Goal: Task Accomplishment & Management: Use online tool/utility

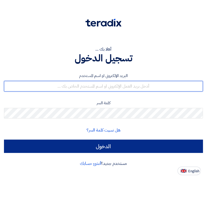
type input "[EMAIL_ADDRESS][DOMAIN_NAME]"
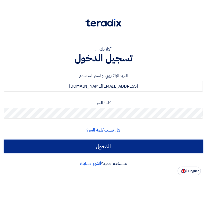
click at [98, 145] on input "الدخول" at bounding box center [103, 146] width 199 height 13
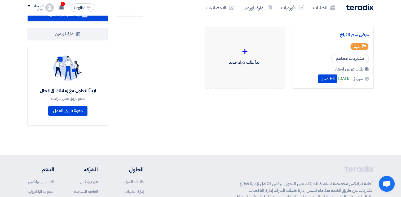
scroll to position [26, 0]
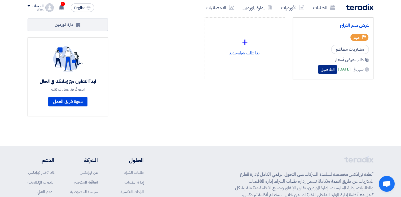
click at [207, 68] on button "التفاصيل" at bounding box center [327, 69] width 19 height 8
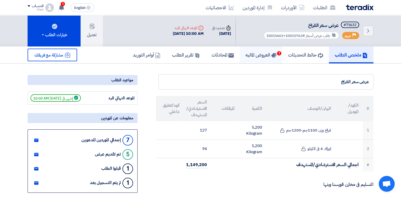
click at [207, 53] on h5 "العروض الماليه 1" at bounding box center [260, 55] width 31 height 6
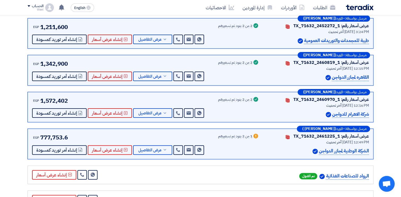
scroll to position [147, 0]
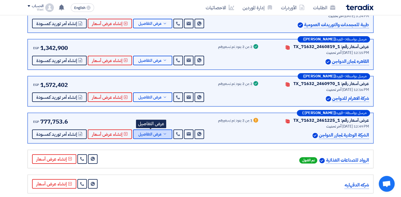
click at [153, 134] on span "عرض التفاصيل" at bounding box center [149, 135] width 23 height 4
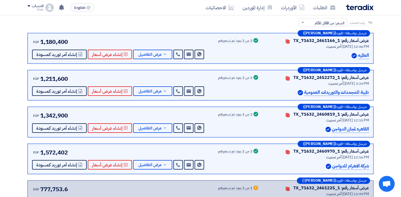
scroll to position [0, 0]
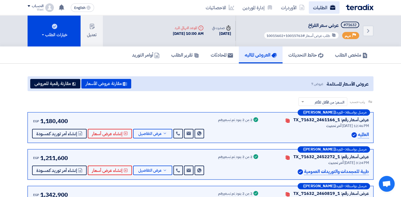
click at [207, 6] on link "الطلبات" at bounding box center [323, 7] width 31 height 12
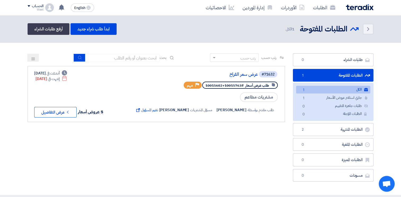
click at [207, 75] on link "الطلبات المفتوحة الطلبات المفتوحة 1" at bounding box center [333, 75] width 80 height 13
click at [109, 37] on header "Back الطلبات المفتوحة الطلبات المفتوحة 1" at bounding box center [200, 29] width 401 height 28
click at [207, 8] on link "الطلبات" at bounding box center [323, 7] width 31 height 12
click at [207, 7] on link "الأوردرات" at bounding box center [292, 7] width 32 height 12
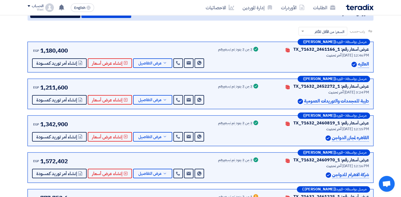
scroll to position [106, 0]
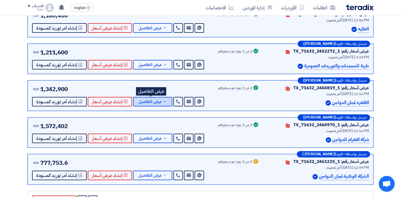
click at [145, 101] on span "عرض التفاصيل" at bounding box center [149, 102] width 23 height 4
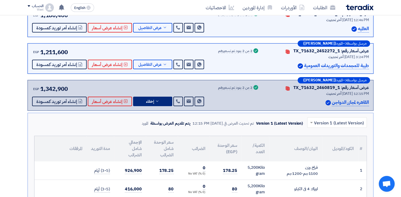
scroll to position [79, 0]
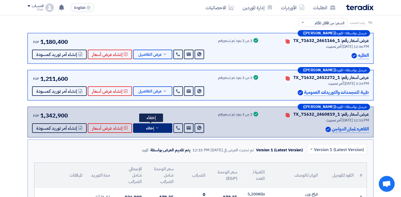
click at [156, 128] on icon at bounding box center [157, 128] width 4 height 4
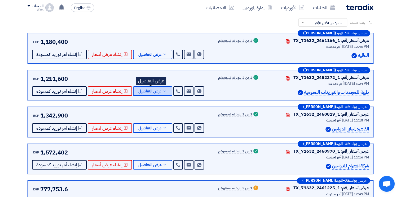
click at [154, 91] on span "عرض التفاصيل" at bounding box center [149, 91] width 23 height 4
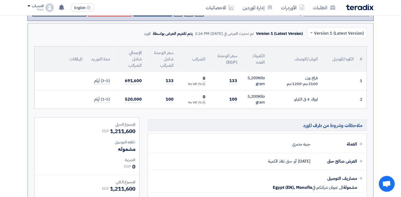
scroll to position [106, 0]
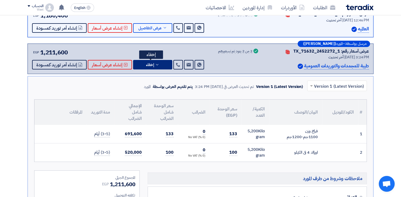
click at [149, 64] on span "إخفاء" at bounding box center [150, 65] width 8 height 4
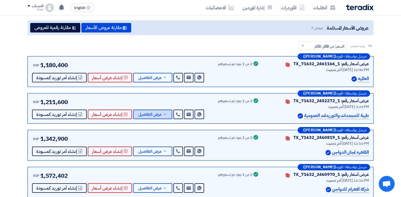
scroll to position [53, 0]
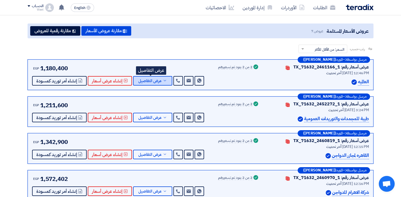
click at [153, 80] on span "عرض التفاصيل" at bounding box center [149, 81] width 23 height 4
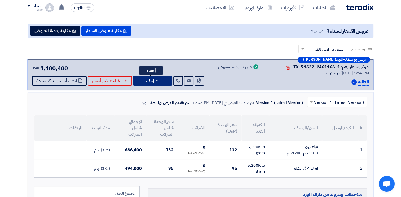
click at [146, 80] on span "إخفاء" at bounding box center [150, 81] width 8 height 4
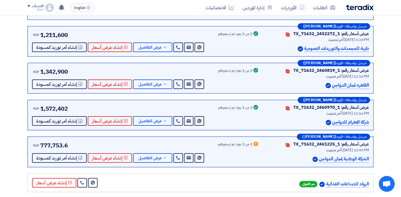
scroll to position [132, 0]
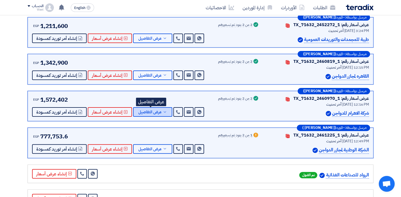
click at [160, 113] on button "عرض التفاصيل" at bounding box center [152, 112] width 39 height 10
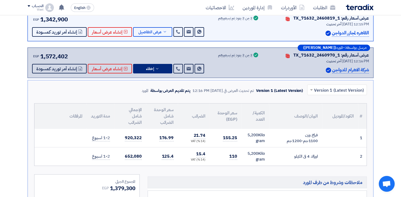
scroll to position [185, 0]
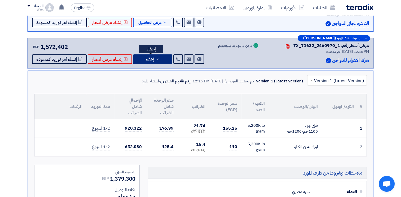
click at [151, 59] on span "إخفاء" at bounding box center [150, 59] width 8 height 4
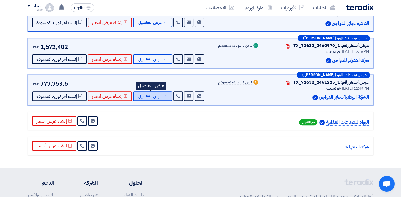
click at [154, 95] on span "عرض التفاصيل" at bounding box center [149, 97] width 23 height 4
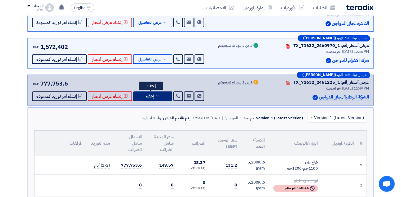
click at [151, 95] on span "إخفاء" at bounding box center [150, 97] width 8 height 4
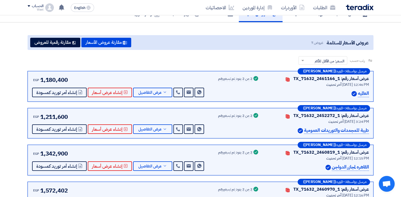
scroll to position [0, 0]
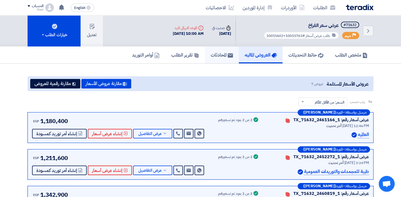
click at [205, 53] on link "المحادثات" at bounding box center [222, 55] width 34 height 17
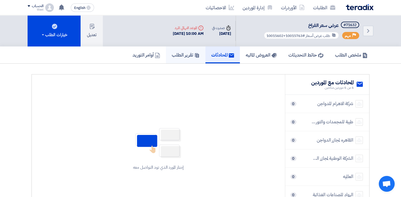
click at [176, 54] on h5 "تقرير الطلب" at bounding box center [186, 55] width 28 height 6
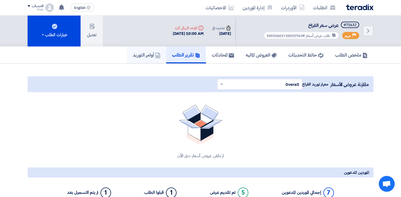
click at [142, 53] on h5 "أوامر التوريد" at bounding box center [147, 55] width 28 height 6
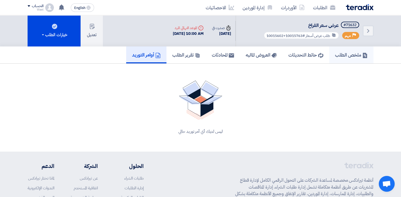
click at [207, 56] on h5 "ملخص الطلب" at bounding box center [351, 55] width 33 height 6
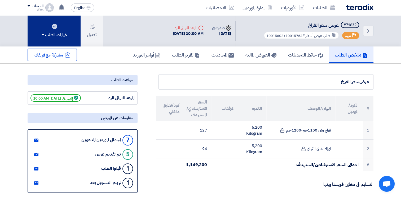
click at [42, 35] on div "خيارات الطلب" at bounding box center [54, 35] width 26 height 6
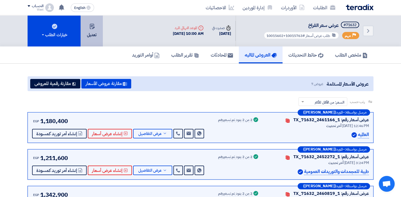
click at [93, 29] on button "تعديل" at bounding box center [91, 30] width 22 height 31
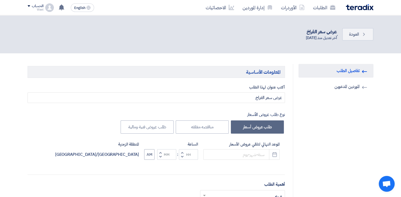
type input "[DATE]"
type input "10"
type input "00"
click at [340, 88] on link "Invited Suppliers الموردين المدعوين" at bounding box center [335, 87] width 75 height 14
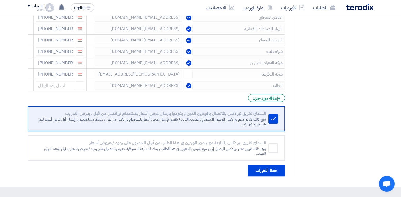
scroll to position [106, 0]
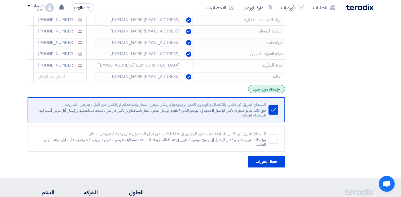
click at [263, 90] on div "+ إضافة مورد جديد" at bounding box center [266, 89] width 37 height 8
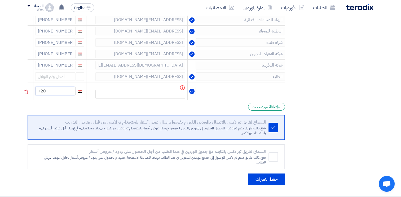
click at [59, 92] on input "+20" at bounding box center [54, 91] width 39 height 8
type input "[PHONE_NUMBER]"
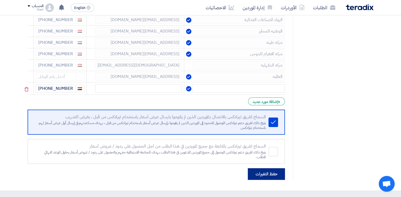
click at [264, 172] on button "حفظ التغيرات" at bounding box center [266, 175] width 37 height 12
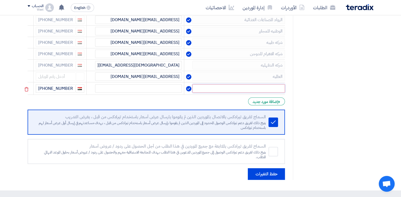
click at [264, 88] on input "text" at bounding box center [238, 88] width 92 height 8
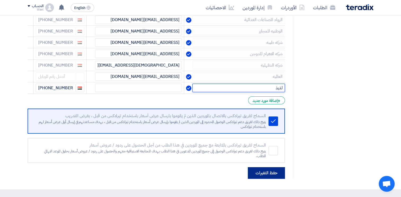
type input "لذيذ"
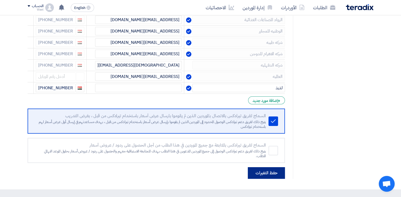
click at [264, 174] on button "حفظ التغيرات" at bounding box center [266, 174] width 37 height 12
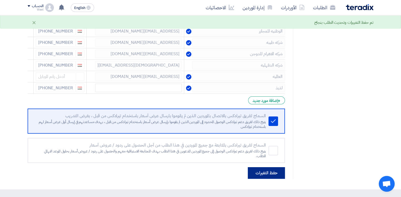
click at [264, 172] on button "حفظ التغيرات" at bounding box center [266, 174] width 37 height 12
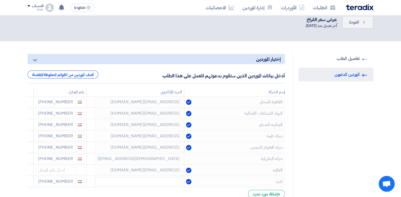
scroll to position [0, 0]
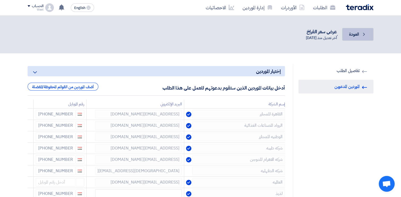
click at [358, 34] on span "العودة" at bounding box center [354, 34] width 10 height 6
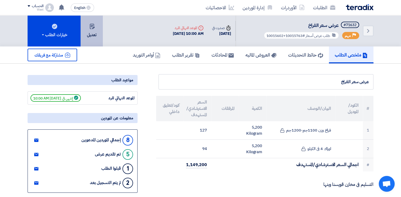
click at [90, 27] on icon at bounding box center [91, 26] width 5 height 5
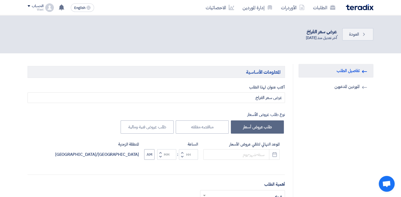
type input "[DATE]"
type input "10"
type input "00"
click at [365, 34] on icon "Back" at bounding box center [363, 34] width 5 height 5
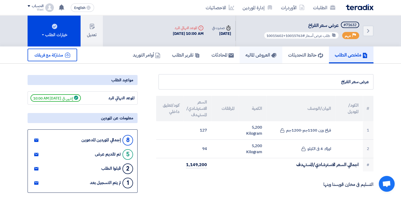
click at [255, 54] on h5 "العروض الماليه" at bounding box center [260, 55] width 31 height 6
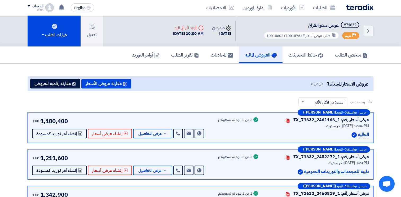
click at [50, 84] on button "مقارنة رقمية للعروض" at bounding box center [55, 84] width 50 height 10
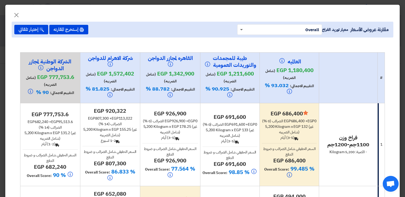
click at [240, 29] on span at bounding box center [241, 30] width 3 height 2
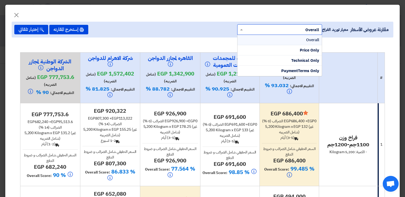
click at [240, 28] on span at bounding box center [240, 30] width 7 height 6
click at [305, 50] on span "Price Only" at bounding box center [308, 50] width 19 height 6
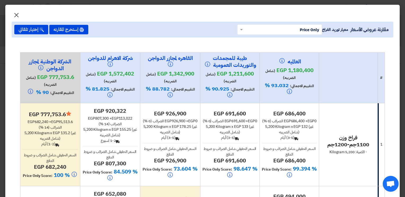
click at [20, 14] on span "×" at bounding box center [16, 15] width 6 height 16
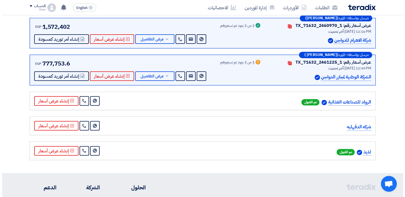
scroll to position [212, 0]
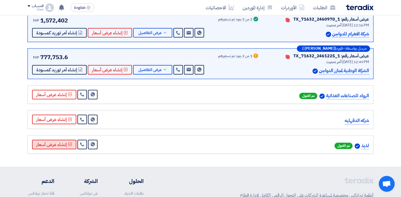
click at [50, 142] on button "إنشاء عرض أسعار" at bounding box center [54, 145] width 44 height 10
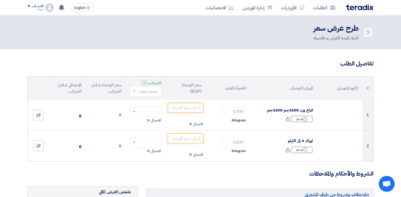
click at [368, 33] on icon "Back" at bounding box center [368, 32] width 6 height 6
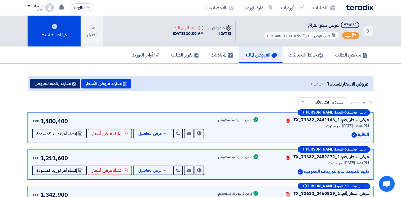
click at [53, 83] on button "مقارنة رقمية للعروض" at bounding box center [55, 84] width 50 height 10
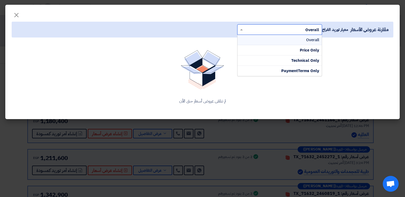
click at [237, 27] on span at bounding box center [240, 30] width 7 height 6
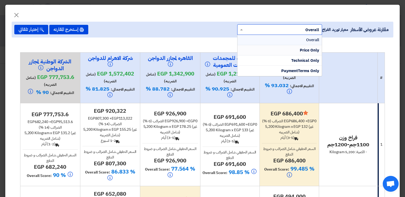
click at [304, 51] on span "Price Only" at bounding box center [308, 50] width 19 height 6
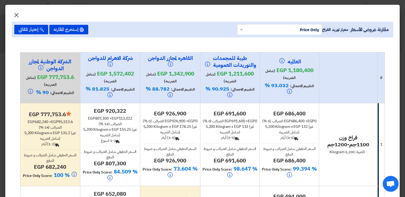
click at [20, 13] on span "×" at bounding box center [16, 15] width 6 height 16
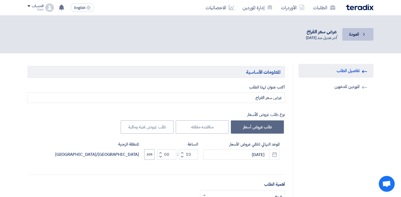
click at [357, 33] on span "العودة" at bounding box center [354, 34] width 10 height 6
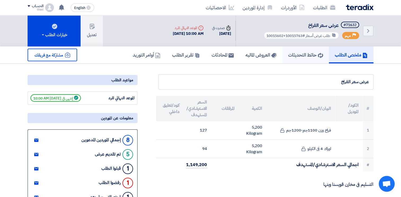
click at [302, 53] on h5 "حائط التحديثات" at bounding box center [305, 55] width 35 height 6
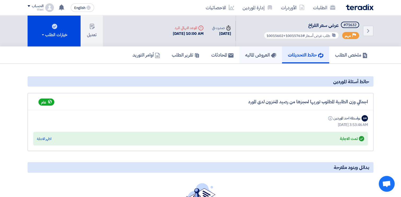
click at [249, 55] on h5 "العروض الماليه" at bounding box center [260, 55] width 31 height 6
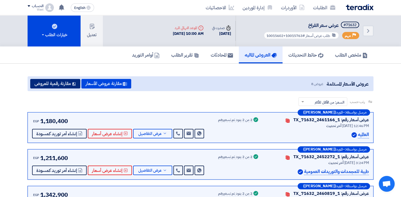
click at [49, 84] on button "مقارنة رقمية للعروض" at bounding box center [55, 84] width 50 height 10
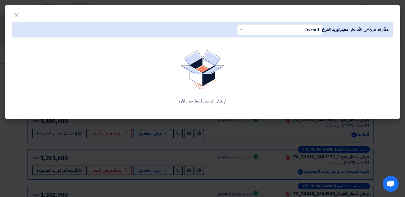
click at [240, 27] on span at bounding box center [240, 30] width 7 height 6
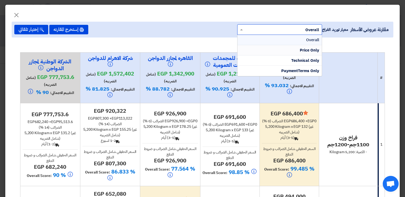
click at [304, 52] on span "Price Only" at bounding box center [308, 50] width 19 height 6
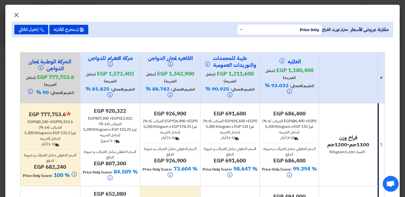
click at [20, 14] on span "×" at bounding box center [16, 15] width 6 height 16
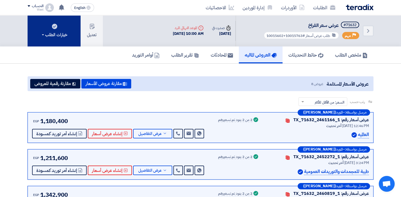
click at [42, 34] on div "خيارات الطلب" at bounding box center [54, 35] width 26 height 6
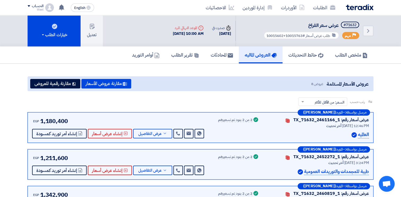
click at [29, 6] on span at bounding box center [29, 6] width 3 height 2
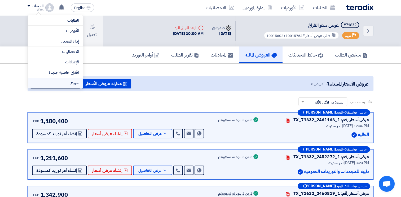
click at [70, 82] on li "خروج" at bounding box center [55, 83] width 55 height 10
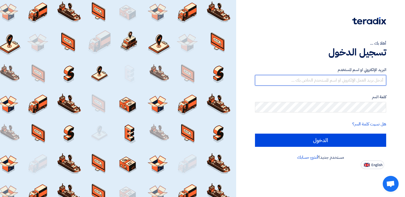
type input "[EMAIL_ADDRESS][DOMAIN_NAME]"
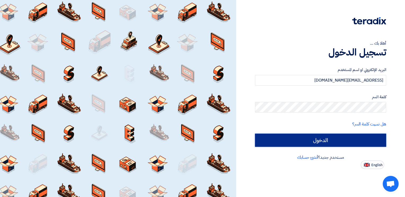
click at [317, 143] on input "الدخول" at bounding box center [320, 140] width 131 height 13
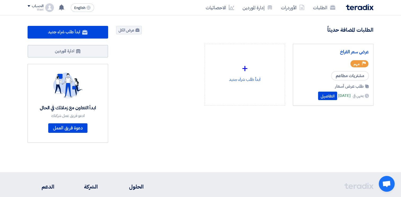
click at [28, 5] on div "الحساب" at bounding box center [36, 6] width 16 height 5
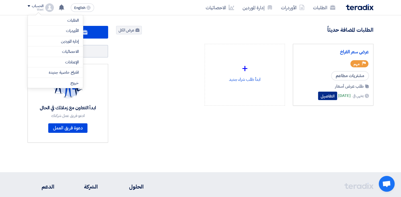
click at [318, 96] on button "التفاصيل" at bounding box center [327, 96] width 19 height 8
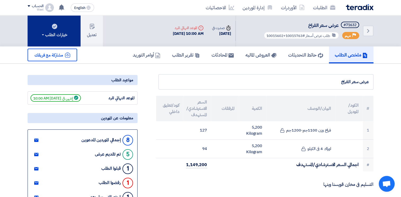
click at [43, 33] on div "خيارات الطلب" at bounding box center [54, 35] width 26 height 6
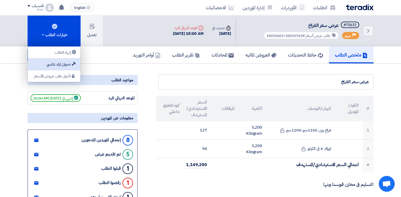
click at [61, 65] on div "تحويل لمزاد عكسي" at bounding box center [54, 64] width 46 height 6
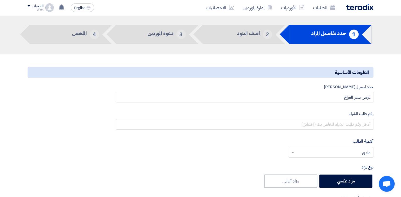
scroll to position [26, 0]
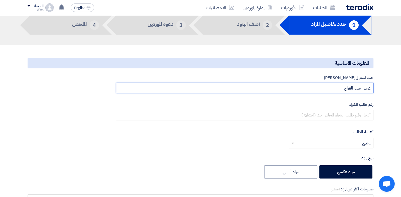
drag, startPoint x: 339, startPoint y: 88, endPoint x: 377, endPoint y: 89, distance: 37.9
click at [377, 89] on div "حدد اسم للمزاد عرض سعر الفراخ رقم طلب الشراء أهمية الطلب أختر أهمية الطلب... × …" at bounding box center [244, 131] width 265 height 112
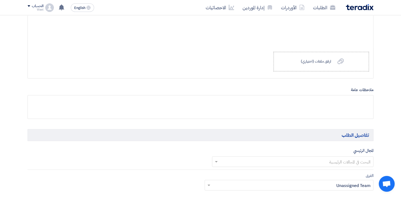
scroll to position [265, 0]
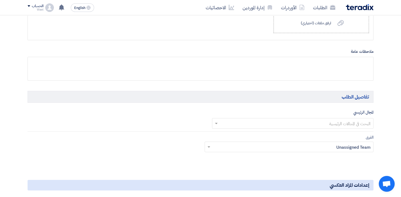
type input "مناقصة عرض سعر الفراخ"
click at [215, 124] on span at bounding box center [215, 123] width 7 height 6
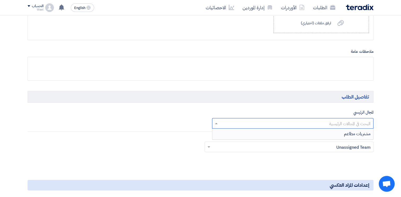
click at [355, 135] on span "مشتريات مطاعم" at bounding box center [357, 134] width 26 height 6
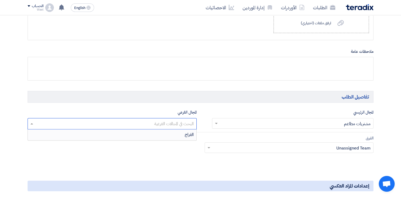
click at [36, 123] on input "text" at bounding box center [112, 124] width 164 height 9
click at [186, 137] on span "الفراخ" at bounding box center [189, 135] width 9 height 6
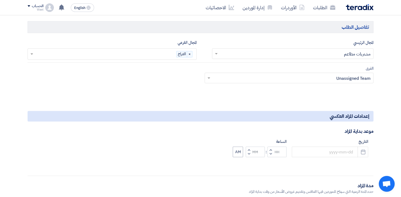
scroll to position [344, 0]
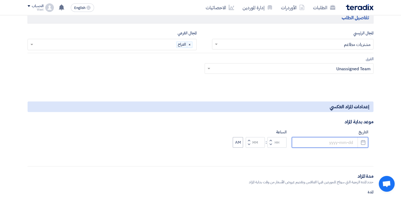
click at [329, 143] on input at bounding box center [329, 142] width 76 height 11
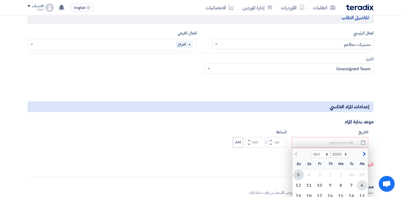
click at [361, 186] on div "6" at bounding box center [361, 186] width 11 height 11
type input "[DATE]"
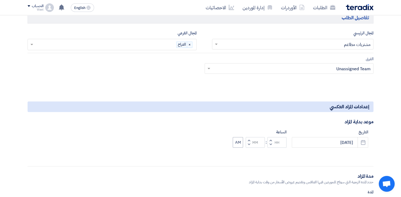
click at [271, 143] on button "Decrement hours" at bounding box center [270, 145] width 6 height 7
type input "11"
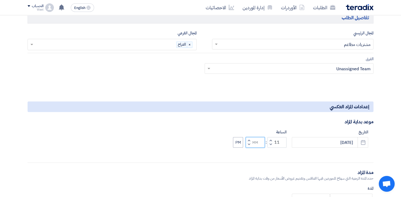
click at [255, 143] on input "Minutes" at bounding box center [254, 142] width 19 height 11
click at [254, 142] on input "Minutes" at bounding box center [254, 142] width 19 height 11
type input "00"
click at [237, 140] on button "PM" at bounding box center [238, 142] width 10 height 11
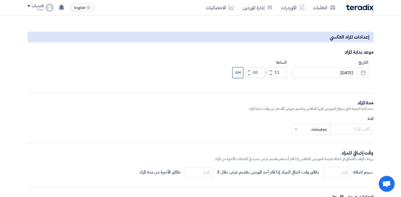
scroll to position [424, 0]
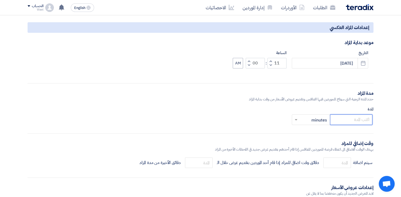
click at [347, 119] on input "number" at bounding box center [351, 120] width 42 height 11
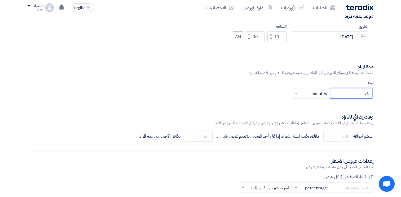
scroll to position [477, 0]
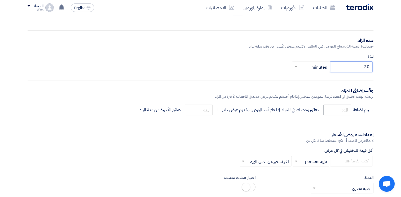
type input "30"
click at [337, 110] on input "number" at bounding box center [337, 110] width 28 height 11
type input "5"
click at [200, 111] on input "number" at bounding box center [199, 110] width 28 height 11
type input "2"
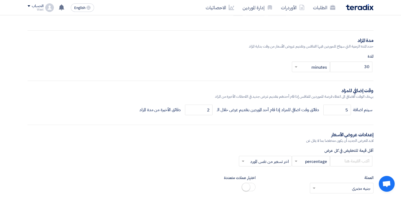
click at [243, 134] on div "إعدادات عروض الأسعار" at bounding box center [200, 135] width 345 height 7
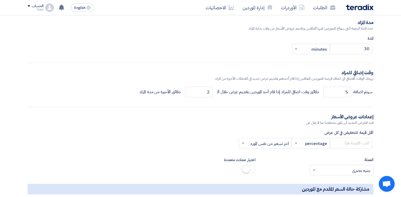
scroll to position [503, 0]
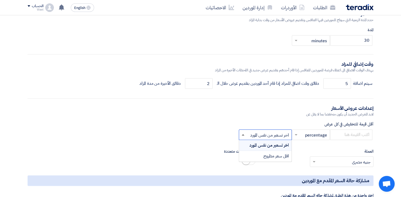
click at [243, 135] on span at bounding box center [242, 134] width 3 height 1
click at [330, 149] on label "العملة" at bounding box center [318, 152] width 110 height 6
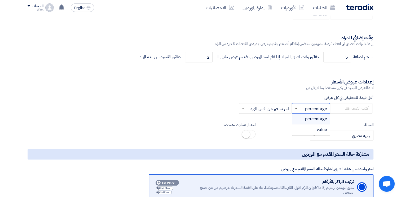
click at [296, 108] on span at bounding box center [295, 108] width 3 height 1
click at [317, 130] on span "value" at bounding box center [321, 130] width 10 height 6
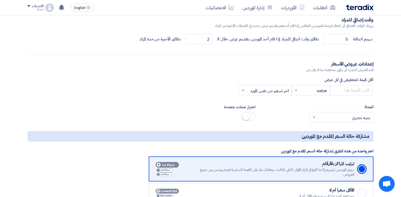
scroll to position [556, 0]
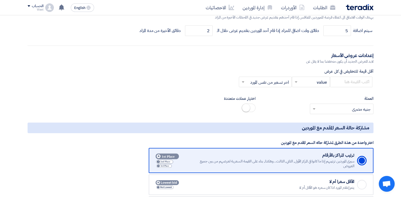
click at [267, 109] on div "العملة × جنيه مصري ×" at bounding box center [318, 105] width 118 height 19
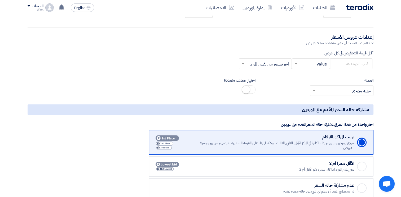
scroll to position [582, 0]
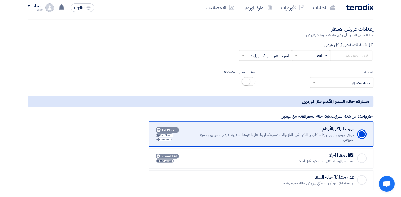
click at [345, 83] on input "text" at bounding box center [344, 83] width 53 height 9
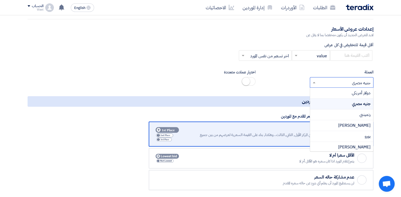
click at [341, 80] on input "text" at bounding box center [344, 83] width 53 height 9
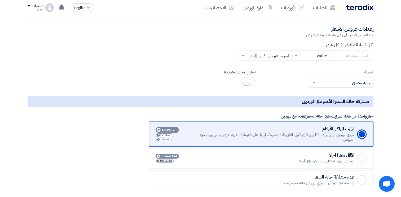
click at [340, 53] on input "number" at bounding box center [351, 55] width 42 height 11
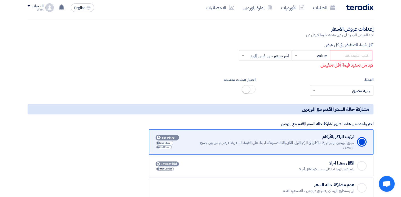
click at [255, 189] on div "لن يستطيع المورد أن يعلم أي شئ عن حاله سعره المقدم" at bounding box center [255, 191] width 198 height 5
click at [0, 0] on input "Checked عدم مشاركة حاله السعر لن يستطيع المورد أن يعلم أي شئ عن حاله سعره المقدم" at bounding box center [0, 0] width 0 height 0
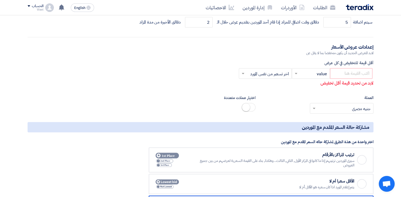
scroll to position [556, 0]
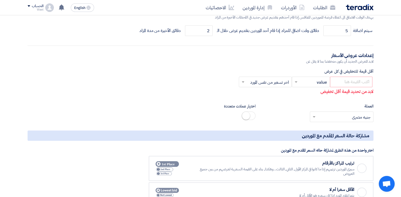
click at [395, 165] on section "المعلومات الأساسية حدد اسم للمزاد مناقصة عرض سعر الفراخ رقم طلب الشراء أهمية ال…" at bounding box center [200, 1] width 401 height 970
click at [352, 82] on input "number" at bounding box center [351, 82] width 42 height 11
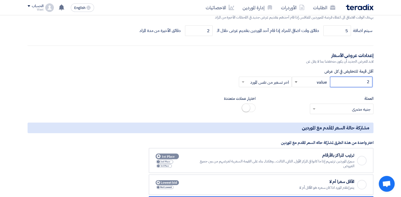
type input "2"
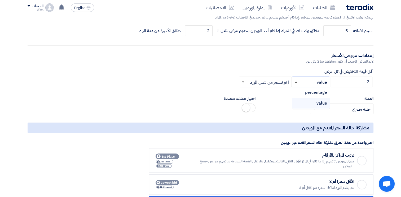
click at [294, 82] on span at bounding box center [295, 82] width 3 height 1
click at [294, 82] on span at bounding box center [295, 83] width 3 height 2
click at [299, 101] on label "العملة" at bounding box center [318, 99] width 110 height 6
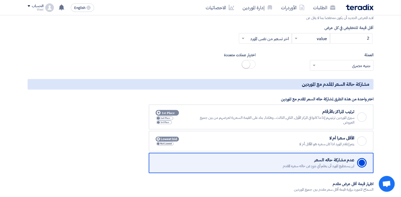
scroll to position [609, 0]
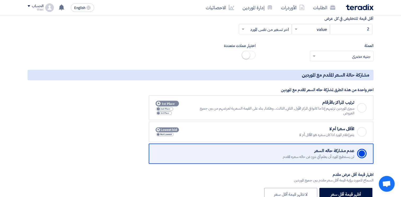
click at [363, 107] on div "Checked" at bounding box center [362, 108] width 10 height 10
click at [0, 0] on input "Checked ترتيب المراكز بالأرقام سيرى الموردين ترتيبهم إذا ما كانوا في المركز الأ…" at bounding box center [0, 0] width 0 height 0
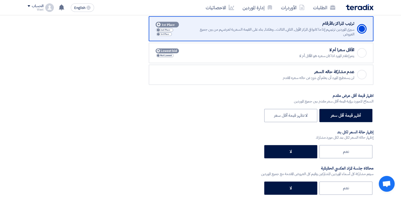
scroll to position [688, 0]
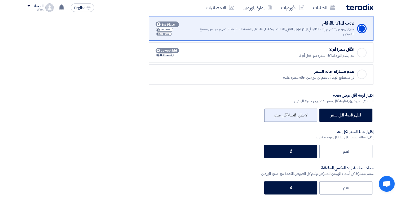
click at [287, 116] on label "لا تظهر قيمة أقل سعر" at bounding box center [290, 115] width 53 height 13
click at [304, 116] on input "لا تظهر قيمة أقل سعر" at bounding box center [305, 114] width 3 height 3
radio input "true"
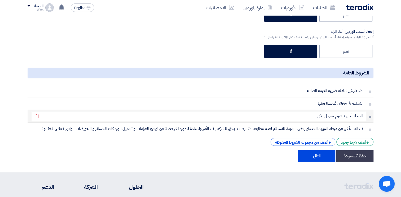
scroll to position [874, 0]
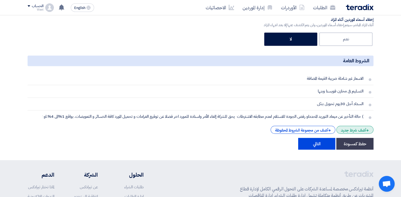
click at [349, 131] on div "+ أضف شرط جديد" at bounding box center [354, 130] width 37 height 8
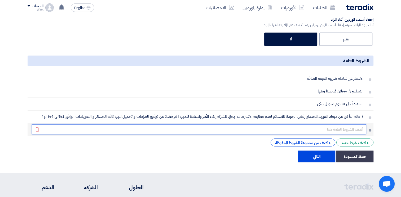
click at [349, 128] on input "text" at bounding box center [199, 129] width 334 height 10
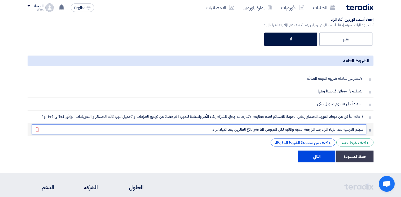
click at [255, 128] on input "سيتم الترسية بعد انتهاء المزاد بعد المراجعة الفنية والمالية لكل العروض المتاحةو…" at bounding box center [199, 129] width 334 height 10
type input "سيتم الترسية بعد انتهاء المزاد بعد المراجعة الفنية والمالية لكل العروض المتاحة …"
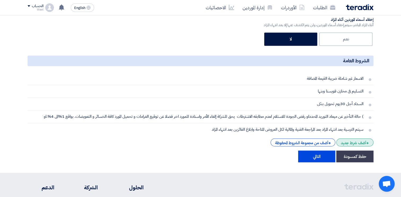
click at [351, 140] on div "+ أضف شرط جديد" at bounding box center [354, 143] width 37 height 8
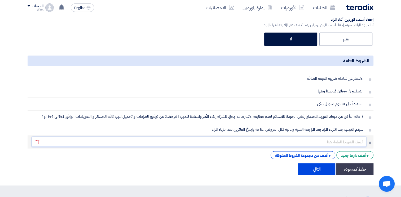
click at [348, 140] on input "text" at bounding box center [199, 142] width 334 height 10
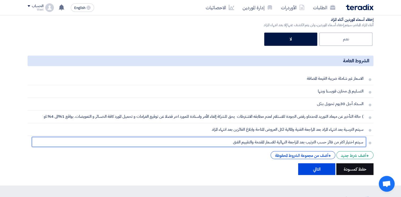
type input "سيتم اختيار اكثر من فائز حسب الترتيب بعد المراجعة النهائية للاسعار المقدمة والت…"
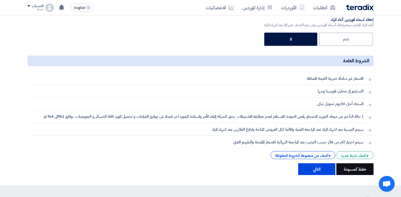
click at [357, 169] on button "حفظ كمسودة" at bounding box center [354, 170] width 37 height 12
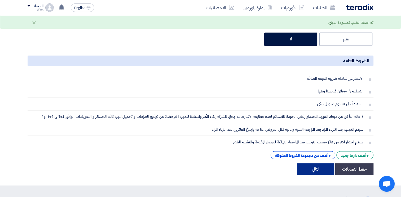
click at [314, 169] on button "التالي" at bounding box center [315, 170] width 37 height 12
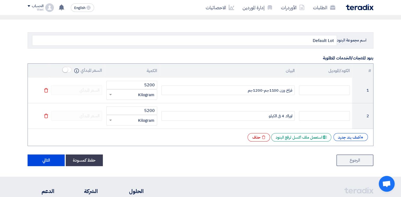
scroll to position [53, 0]
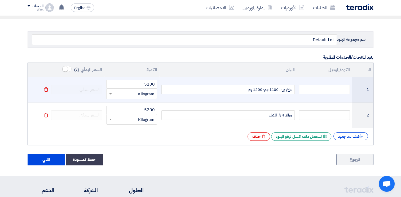
click at [43, 88] on td "Delete" at bounding box center [38, 90] width 21 height 26
click at [46, 88] on use at bounding box center [46, 90] width 4 height 5
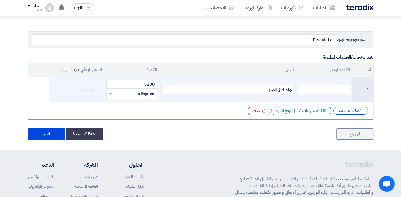
click at [258, 90] on div "اوراك 4 فى الكيلو" at bounding box center [227, 90] width 133 height 10
drag, startPoint x: 138, startPoint y: 83, endPoint x: 166, endPoint y: 83, distance: 27.8
click at [166, 83] on tr "1 اوراك 4 فى الكيلو ( البند معفى من الضريبة ) 5200 قطعة × Kilogram" at bounding box center [200, 90] width 345 height 26
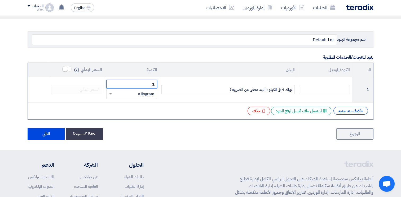
type input "1"
click at [199, 102] on div "# الكود/الموديل البيان الكمية السعر المبدأي Info 1 اوراك 4 فى الكيلو ( البند مع…" at bounding box center [200, 91] width 345 height 57
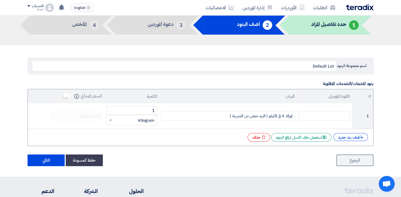
scroll to position [0, 0]
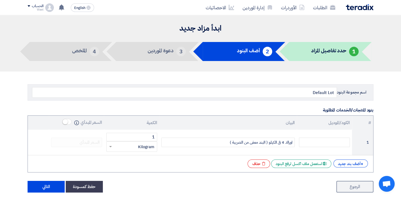
click at [393, 93] on section "اسم مجموعة البنود Default Lot بنود المنتجات/الخدمات المطلوبة # الكود/الموديل ال…" at bounding box center [200, 138] width 401 height 132
click at [396, 53] on header "ابدأ مزاد جديد 1 حدد تفاصيل المزاد 2 أضف البنود 3 دعوة الموردين 4 الملخص" at bounding box center [200, 43] width 401 height 56
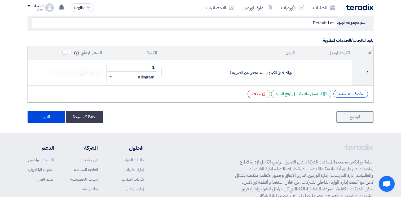
scroll to position [79, 0]
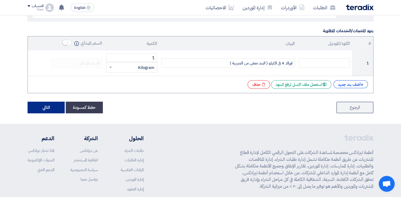
click at [47, 106] on button "التالي" at bounding box center [46, 108] width 37 height 12
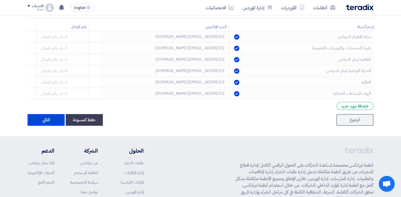
scroll to position [106, 0]
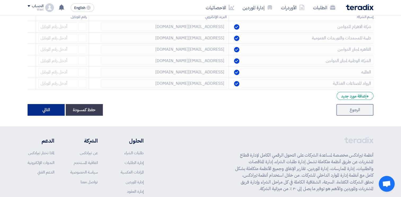
click at [51, 112] on button "التالي" at bounding box center [46, 110] width 37 height 12
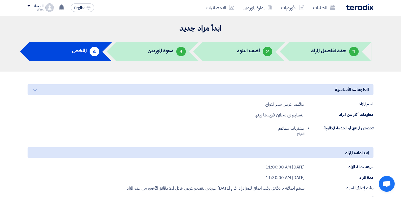
click at [154, 55] on div "دعوة الموردين" at bounding box center [160, 51] width 26 height 6
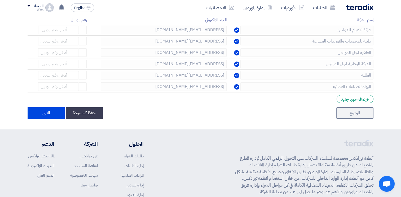
scroll to position [76, 0]
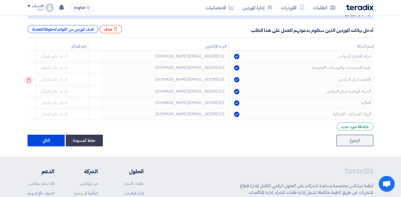
click at [29, 79] on use at bounding box center [29, 80] width 4 height 5
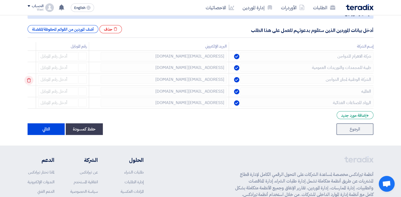
click at [29, 80] on use at bounding box center [29, 80] width 4 height 5
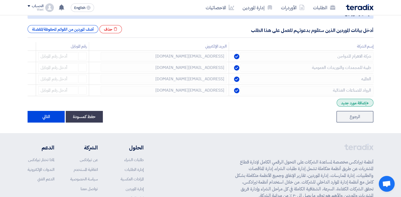
click at [350, 104] on div "+ إضافة مورد جديد" at bounding box center [354, 103] width 37 height 8
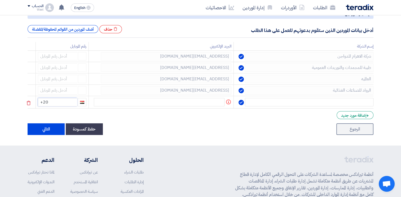
click at [64, 105] on input "+20" at bounding box center [57, 102] width 39 height 8
type input "[PHONE_NUMBER]"
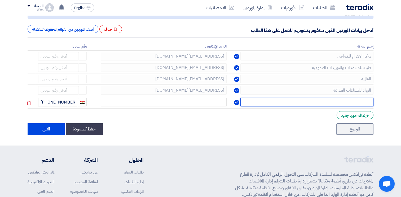
click at [345, 101] on input "text" at bounding box center [306, 102] width 133 height 8
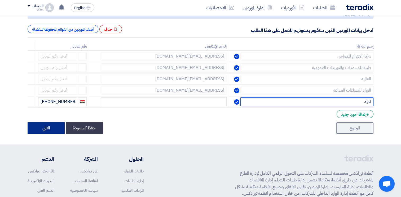
type input "لذيذ"
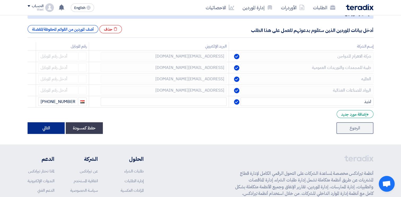
click at [33, 128] on button "التالي" at bounding box center [46, 129] width 37 height 12
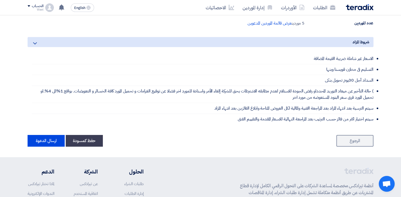
scroll to position [344, 0]
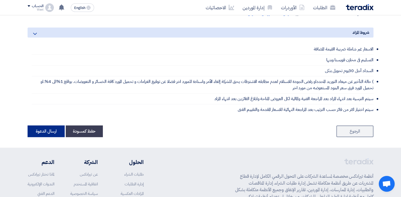
click at [38, 134] on button "ارسال الدعوة" at bounding box center [46, 132] width 37 height 12
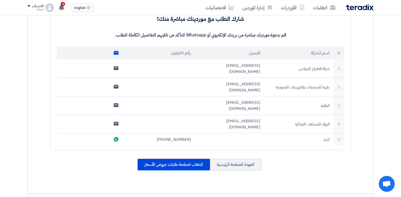
scroll to position [132, 0]
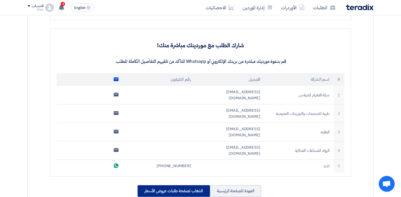
click at [197, 186] on div "الذهاب لصفحة طلبات عروض الأسعار" at bounding box center [173, 192] width 72 height 12
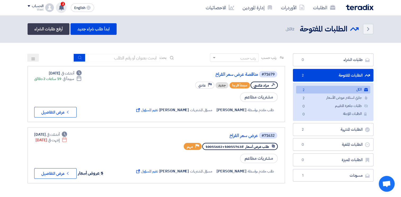
click at [63, 2] on span "2" at bounding box center [63, 4] width 4 height 4
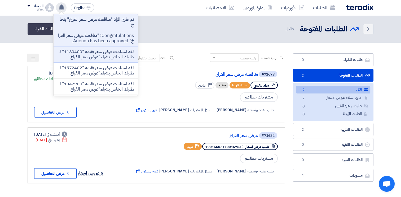
click at [196, 32] on div "Back الطلبات المفتوحة الطلبات المفتوحة 2 الكل ابدأ طلب شراء جديد أرفع طلبات الش…" at bounding box center [200, 29] width 345 height 12
